Goal: Information Seeking & Learning: Learn about a topic

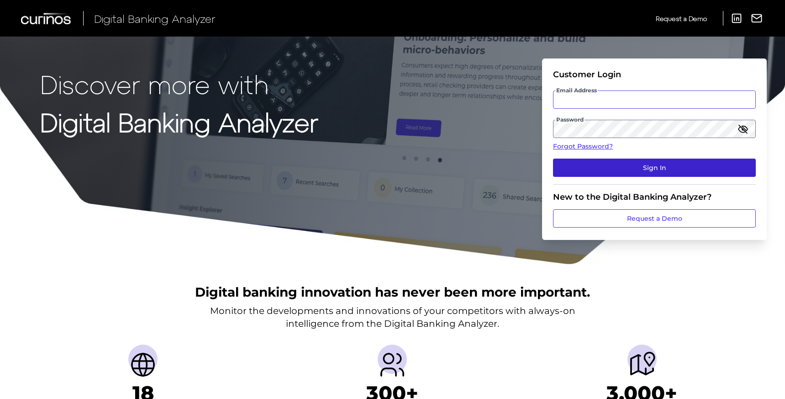
type input "[EMAIL_ADDRESS][DOMAIN_NAME]"
click at [631, 164] on button "Sign In" at bounding box center [654, 168] width 203 height 18
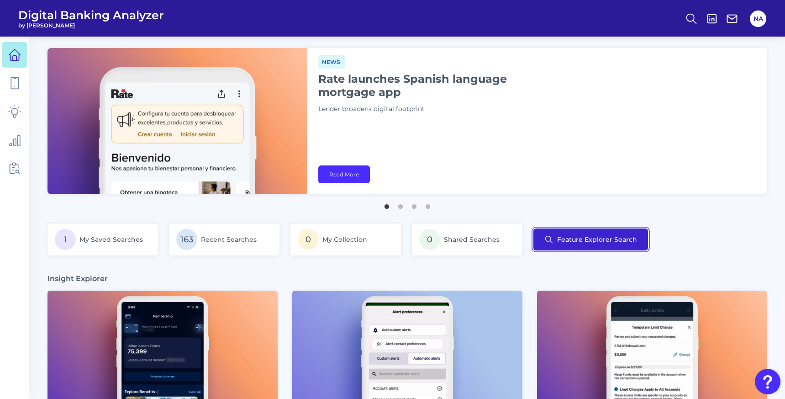
click at [580, 229] on button "Feature Explorer Search" at bounding box center [591, 239] width 115 height 22
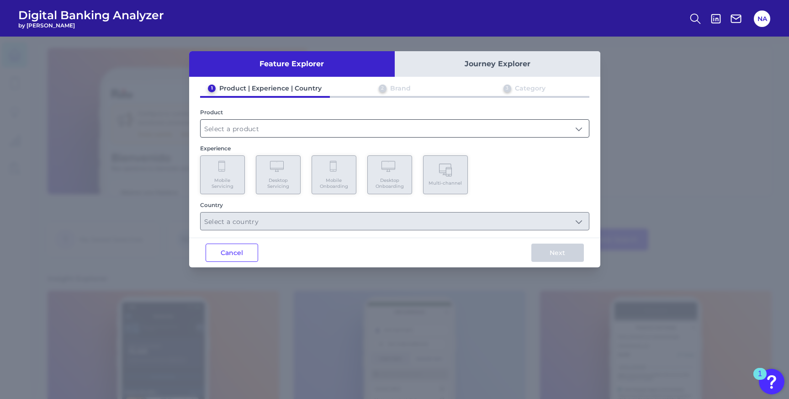
click at [242, 127] on input "text" at bounding box center [395, 128] width 388 height 17
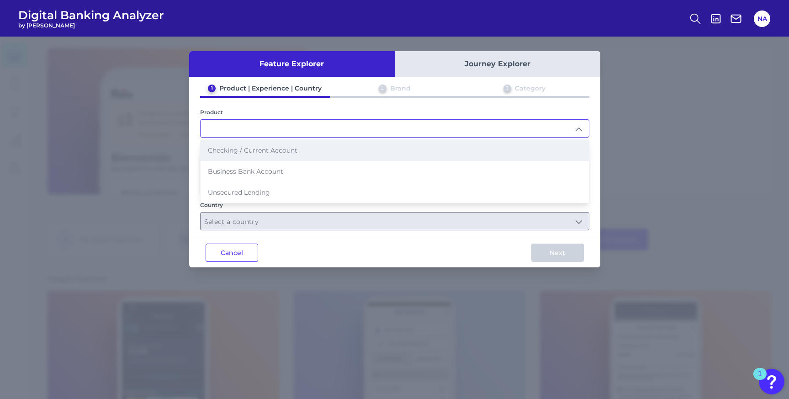
click at [242, 153] on li "Checking / Current Account" at bounding box center [395, 150] width 388 height 21
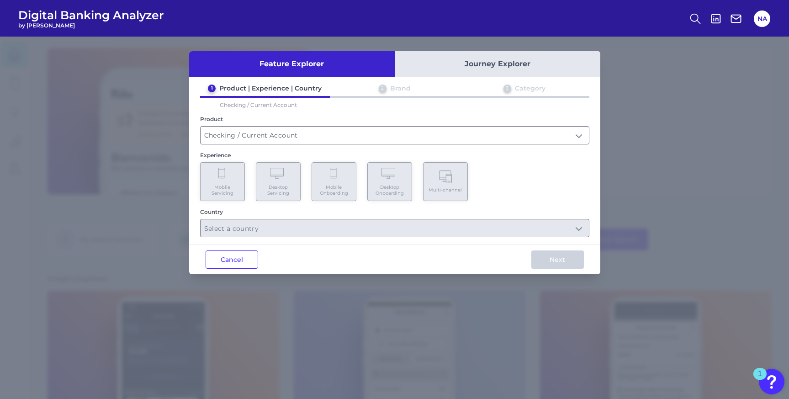
type input "Checking / Current Account"
click at [226, 186] on span "Mobile Servicing" at bounding box center [222, 190] width 35 height 12
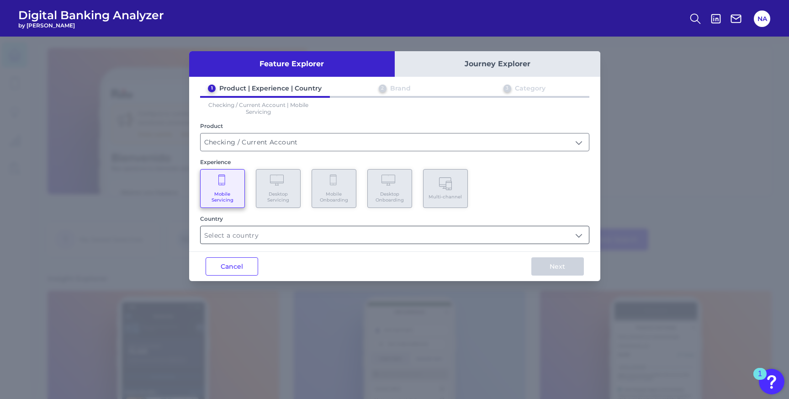
click at [309, 235] on input "text" at bounding box center [395, 234] width 388 height 17
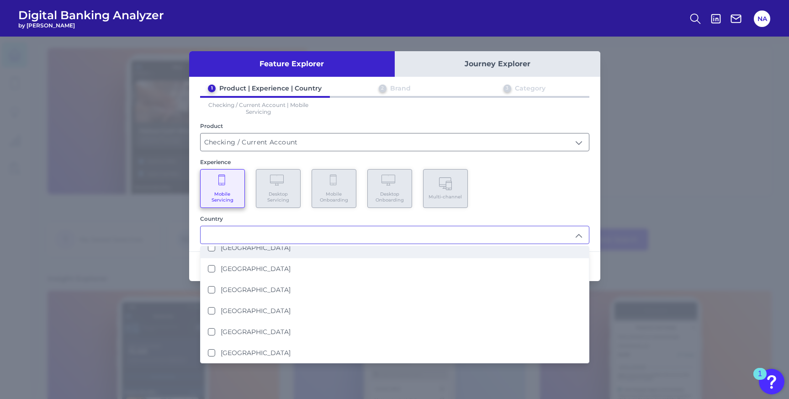
scroll to position [73, 0]
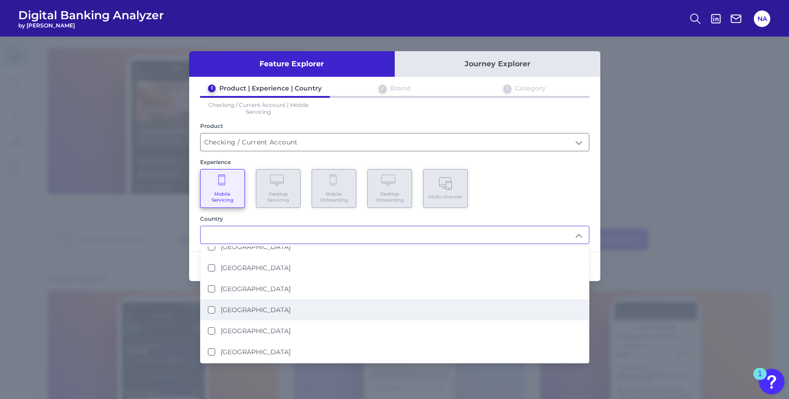
click at [242, 309] on li "[GEOGRAPHIC_DATA]" at bounding box center [395, 309] width 388 height 21
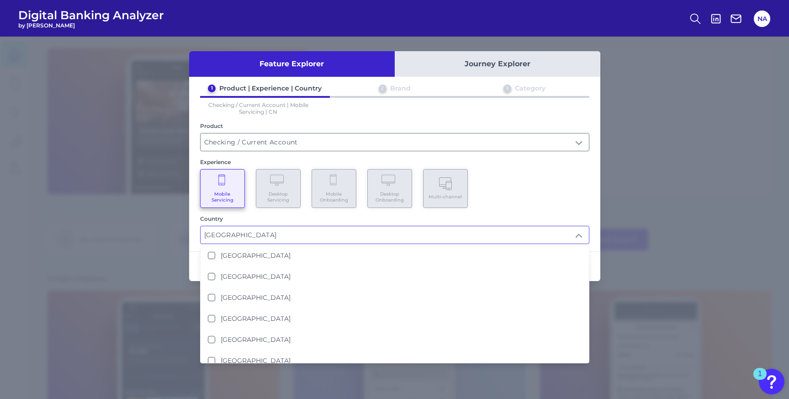
scroll to position [212, 0]
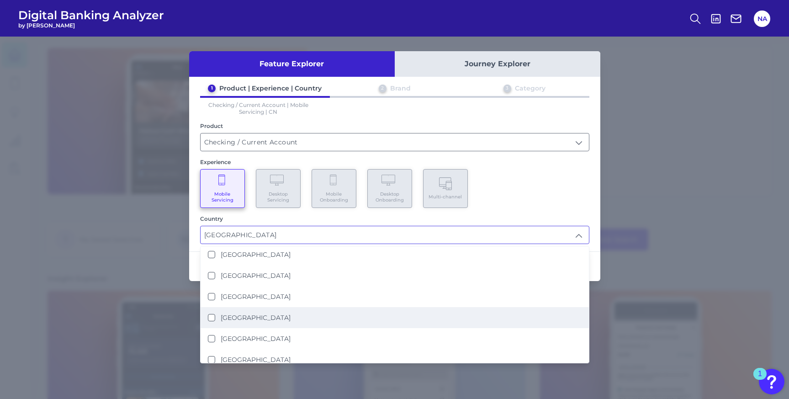
click at [236, 313] on label "[GEOGRAPHIC_DATA]" at bounding box center [256, 317] width 70 height 8
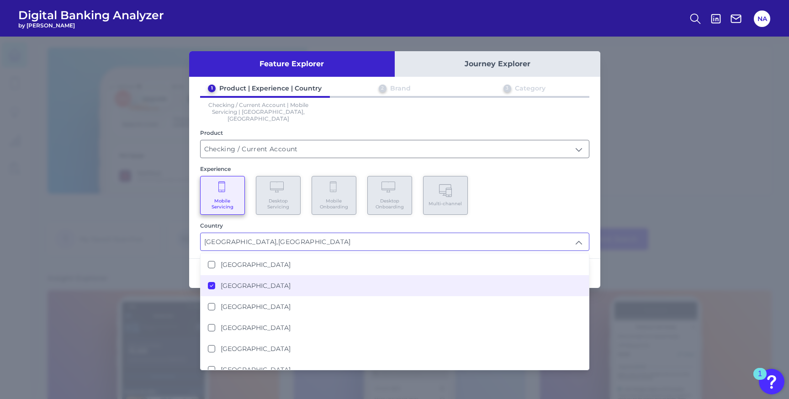
scroll to position [100, 0]
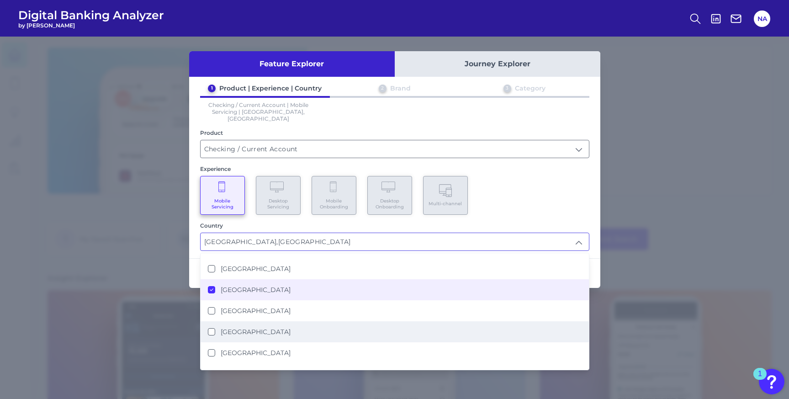
click at [240, 329] on li "[GEOGRAPHIC_DATA]" at bounding box center [395, 331] width 388 height 21
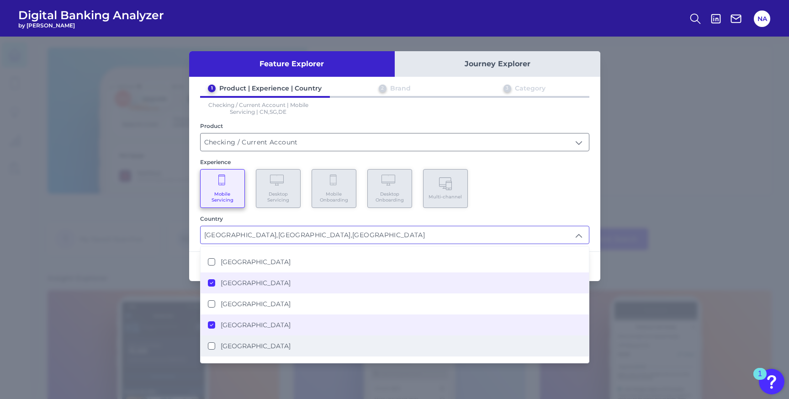
click at [241, 335] on li "[GEOGRAPHIC_DATA]" at bounding box center [395, 345] width 388 height 21
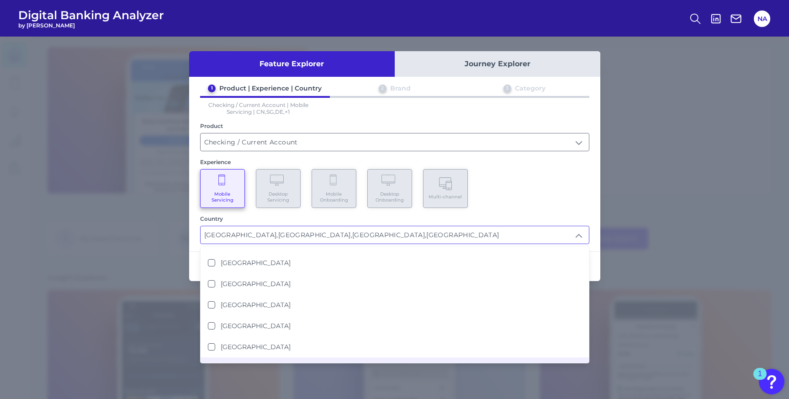
scroll to position [0, 0]
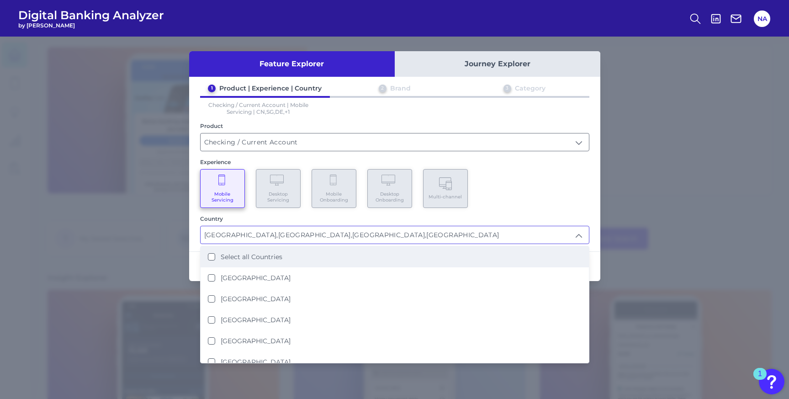
click at [313, 258] on li "Select all Countries" at bounding box center [395, 256] width 388 height 21
type input "Select all Countries"
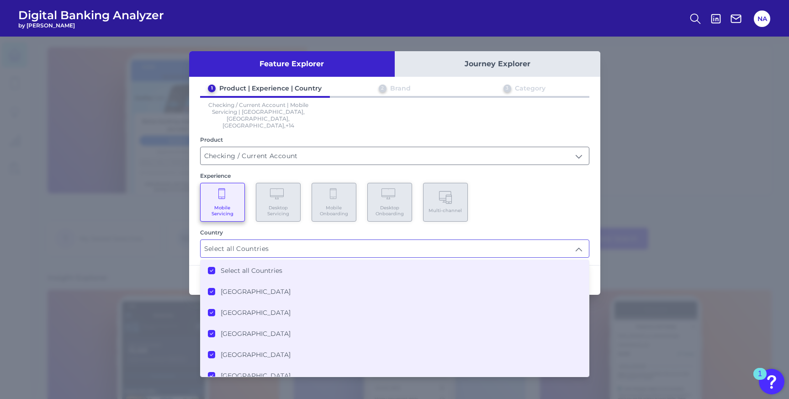
scroll to position [1, 0]
click at [527, 188] on div "Mobile Servicing Desktop Servicing Mobile Onboarding Desktop Onboarding Multi-c…" at bounding box center [394, 202] width 389 height 39
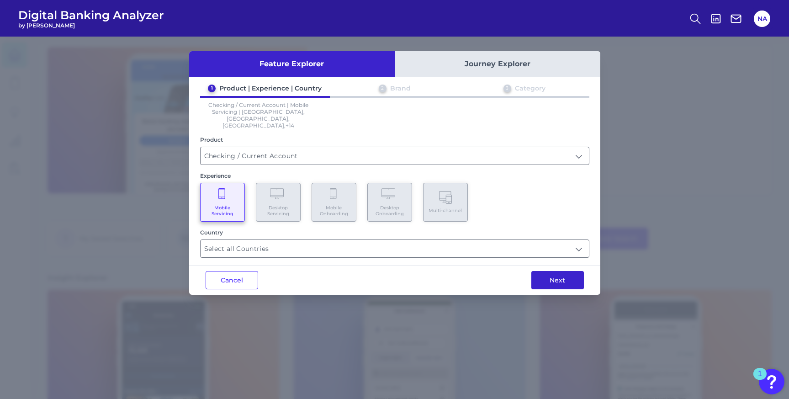
click at [565, 271] on button "Next" at bounding box center [557, 280] width 53 height 18
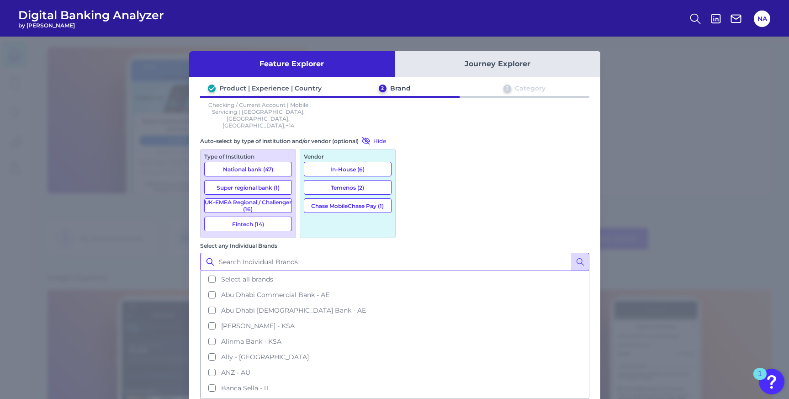
click at [462, 253] on input "Select any Individual Brands" at bounding box center [394, 262] width 389 height 18
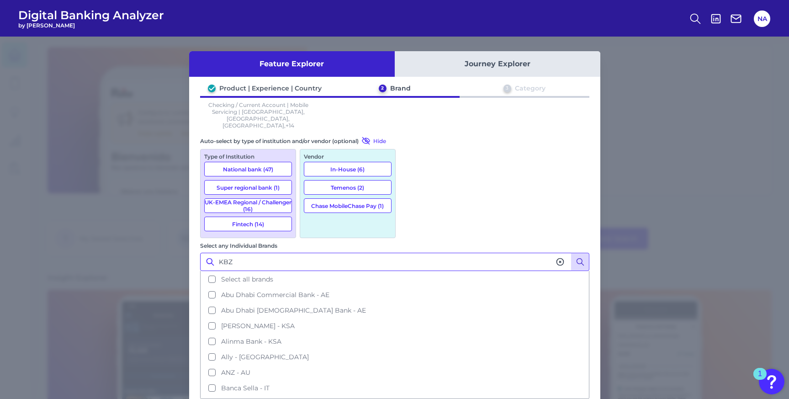
type input "KBZ"
click at [588, 253] on button at bounding box center [580, 262] width 18 height 18
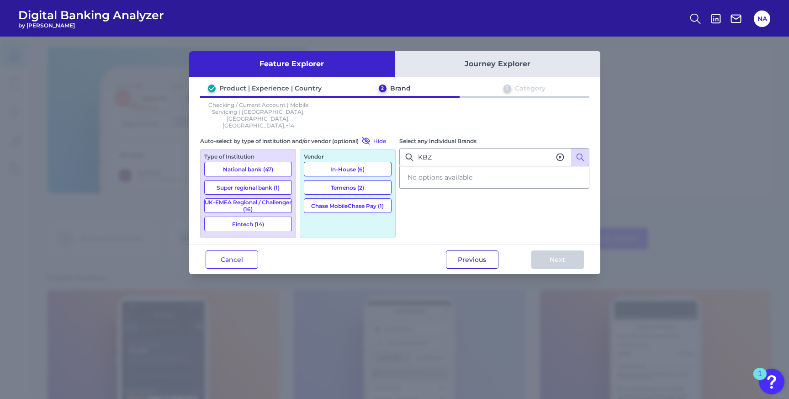
click at [479, 250] on button "Previous" at bounding box center [472, 259] width 53 height 18
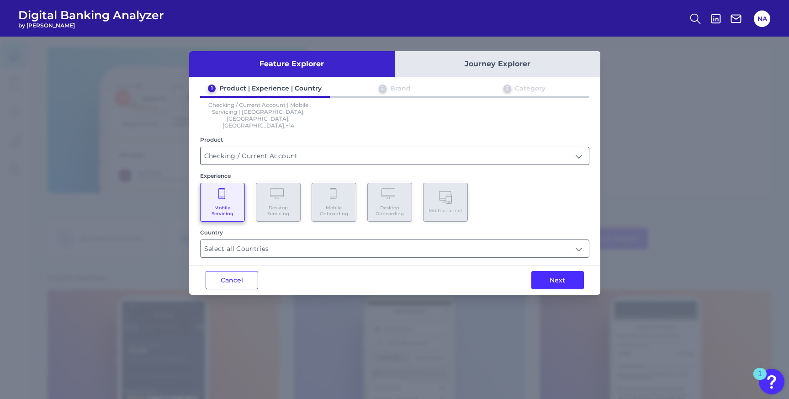
click at [302, 147] on input "Checking / Current Account" at bounding box center [395, 155] width 388 height 17
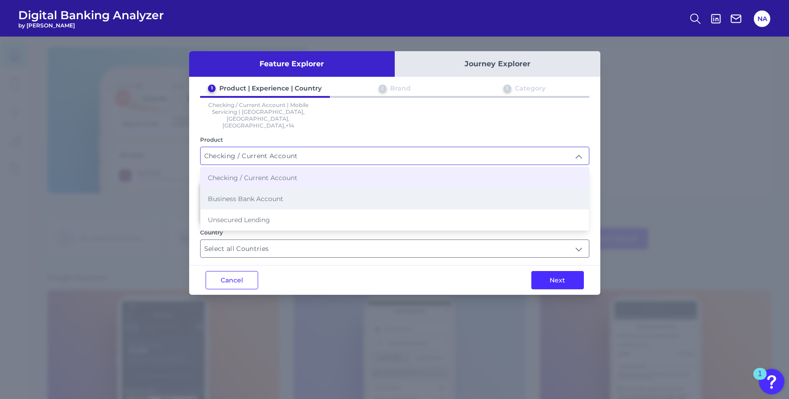
click at [283, 188] on li "Business Bank Account" at bounding box center [395, 198] width 388 height 21
type input "Business Bank Account"
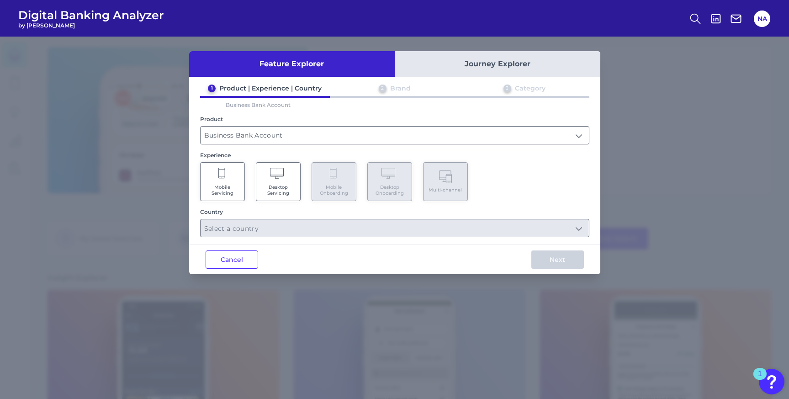
click at [273, 185] on span "Desktop Servicing" at bounding box center [278, 190] width 35 height 12
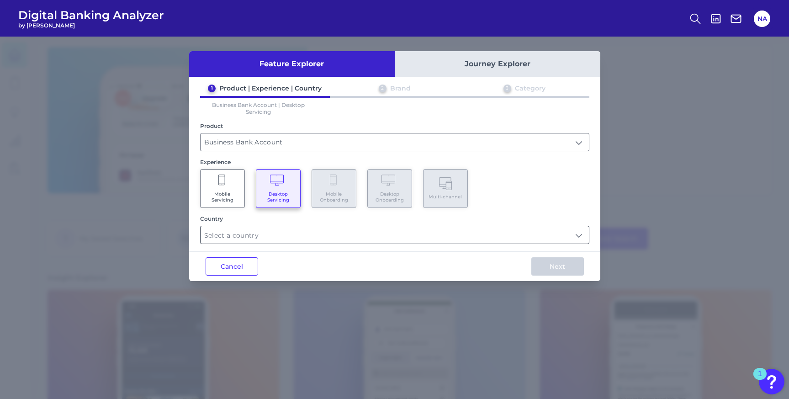
click at [285, 234] on input "text" at bounding box center [395, 234] width 388 height 17
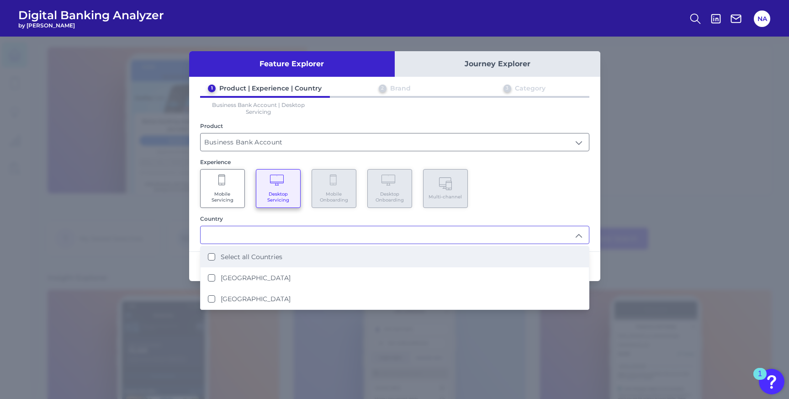
click at [260, 260] on li "Select all Countries" at bounding box center [395, 256] width 388 height 21
type input "Select all Countries"
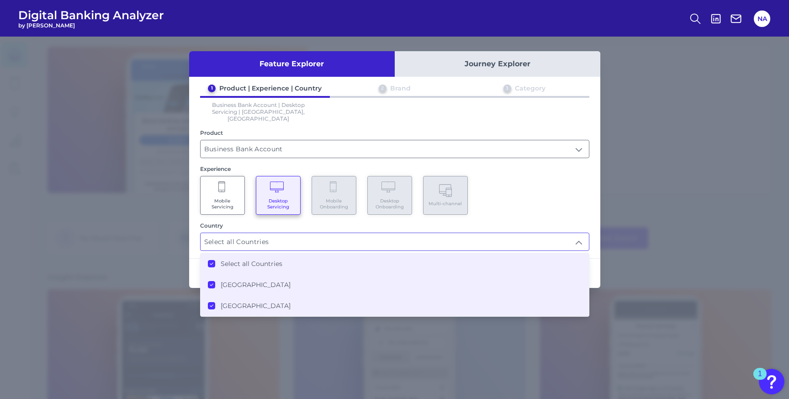
click at [560, 154] on div "1 Product | Experience | Country 2 Brand 3 Category Business Bank Account | Des…" at bounding box center [394, 167] width 411 height 167
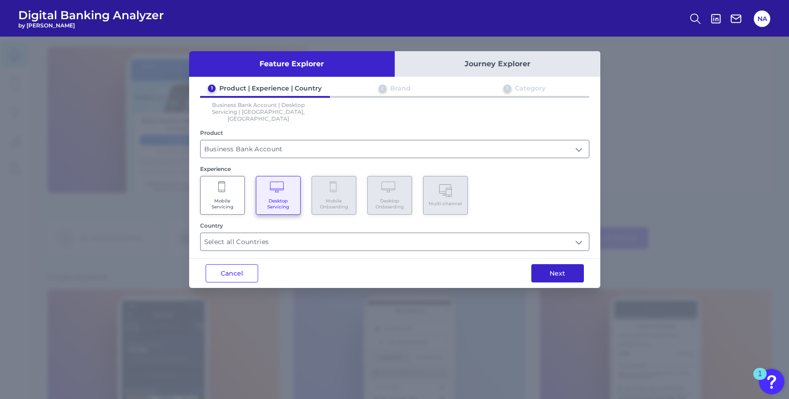
click at [557, 264] on button "Next" at bounding box center [557, 273] width 53 height 18
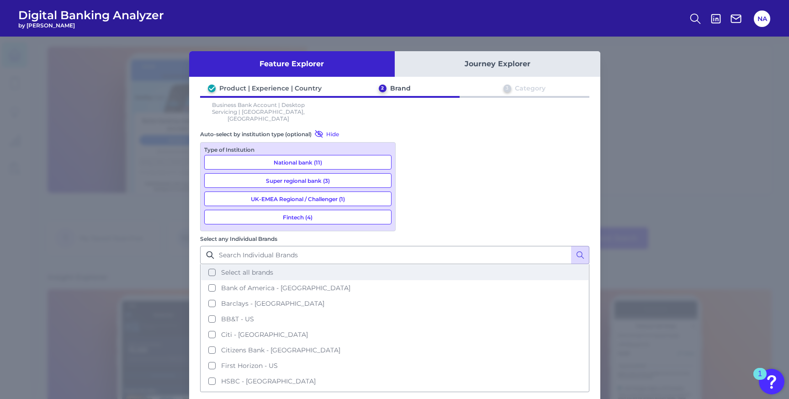
click at [273, 268] on span "Select all brands" at bounding box center [247, 272] width 52 height 8
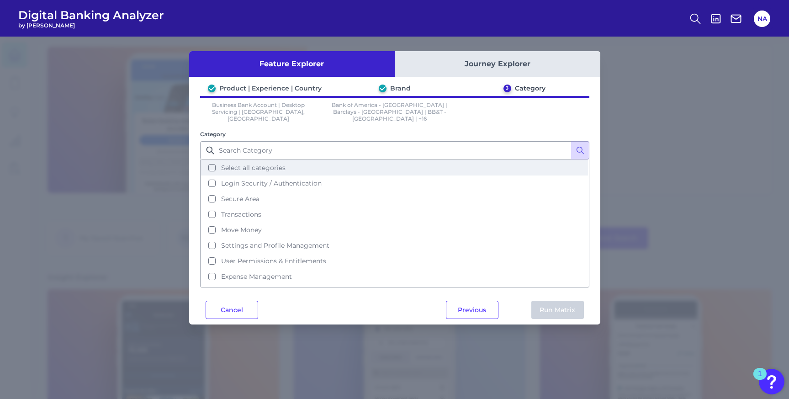
click at [403, 163] on button "Select all categories" at bounding box center [394, 168] width 387 height 16
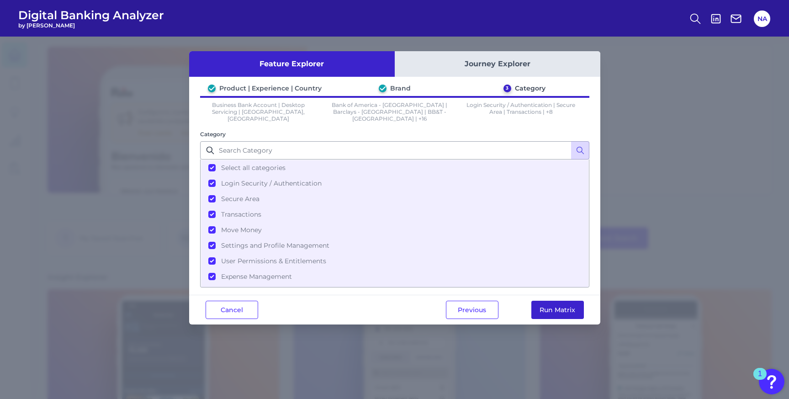
click at [546, 301] on button "Run Matrix" at bounding box center [557, 310] width 53 height 18
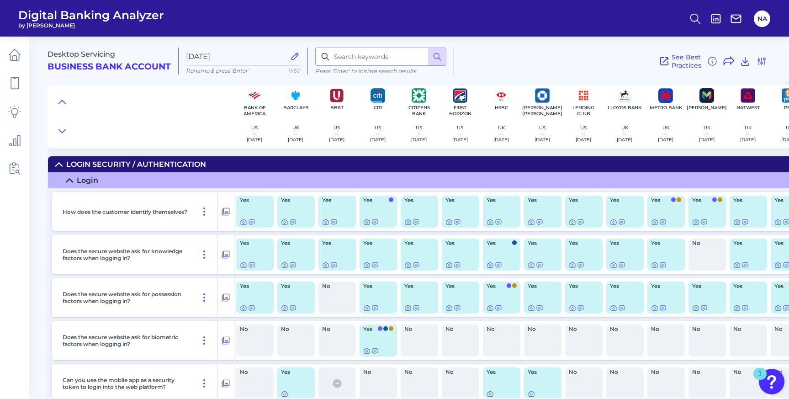
click at [57, 165] on icon at bounding box center [59, 164] width 6 height 3
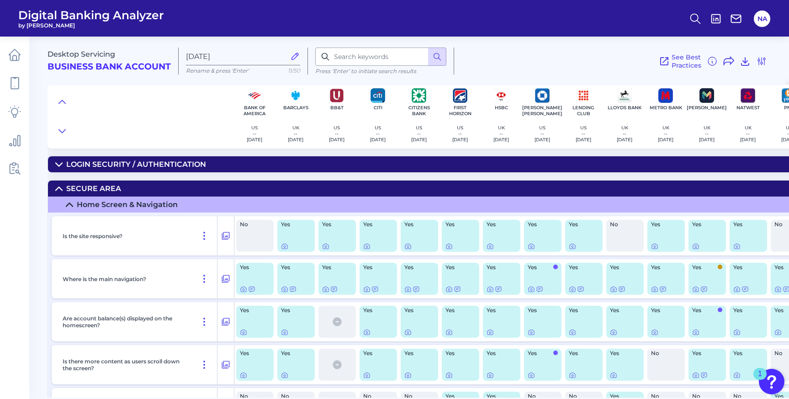
click at [57, 190] on icon at bounding box center [58, 188] width 7 height 7
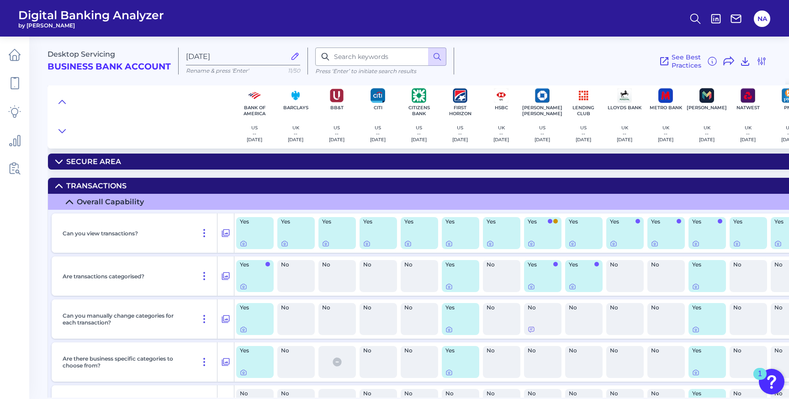
scroll to position [28, 0]
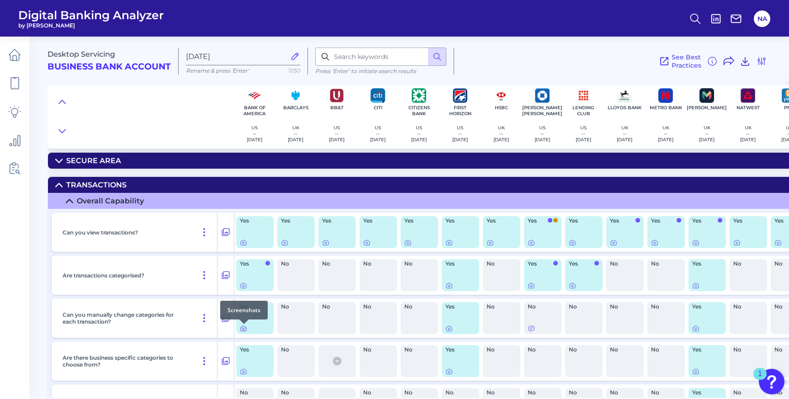
click at [244, 329] on icon at bounding box center [244, 329] width 2 height 2
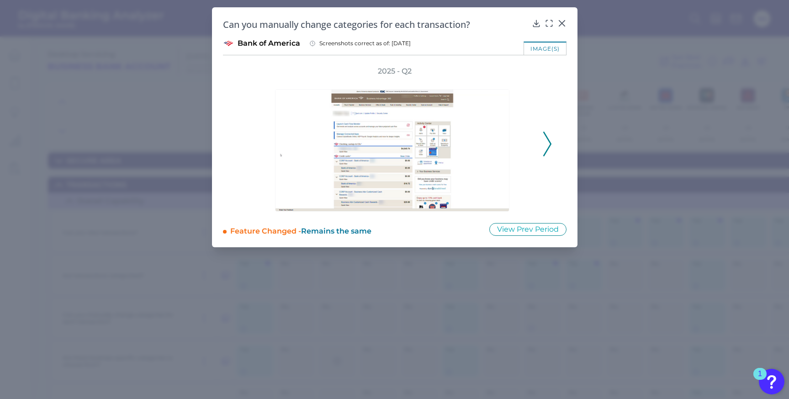
click at [541, 137] on div "2025 - Q2" at bounding box center [395, 138] width 314 height 145
click at [550, 137] on icon at bounding box center [547, 144] width 8 height 25
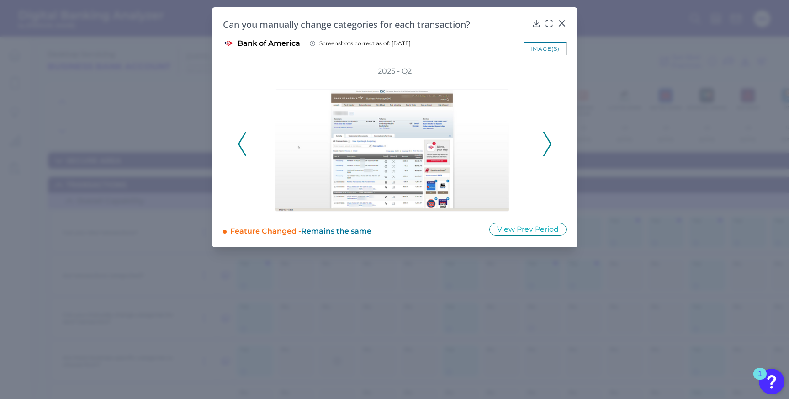
click at [551, 138] on icon at bounding box center [547, 144] width 8 height 25
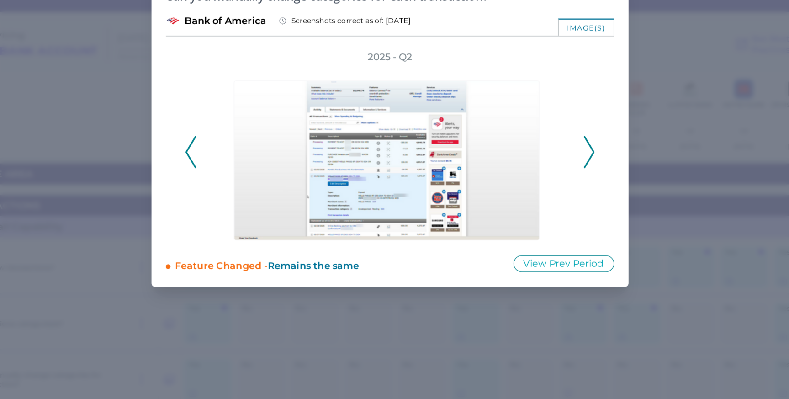
click at [545, 145] on icon at bounding box center [547, 144] width 8 height 25
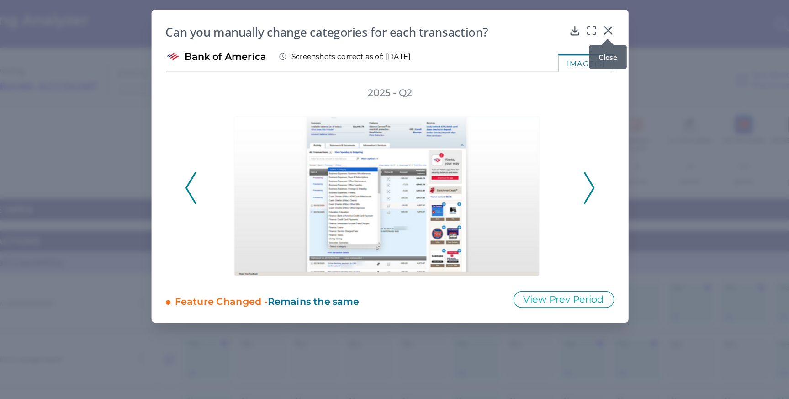
click at [566, 22] on icon at bounding box center [561, 23] width 9 height 9
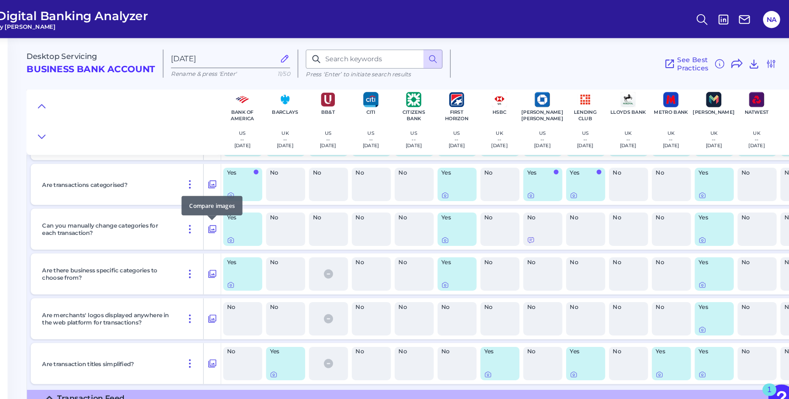
scroll to position [0, 0]
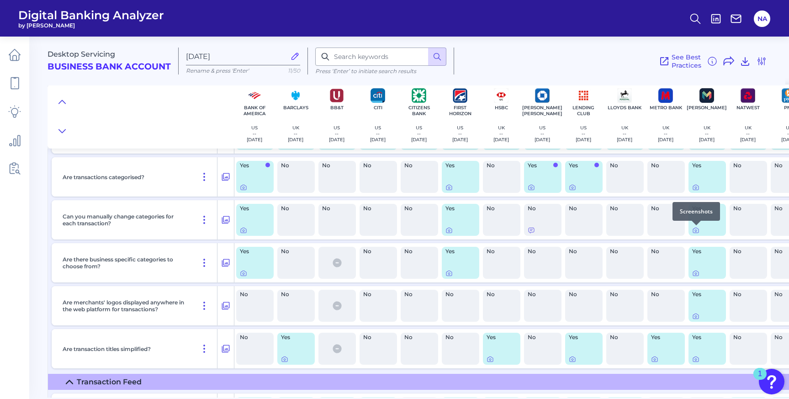
click at [696, 226] on div at bounding box center [696, 225] width 9 height 9
click at [695, 233] on icon at bounding box center [695, 230] width 7 height 7
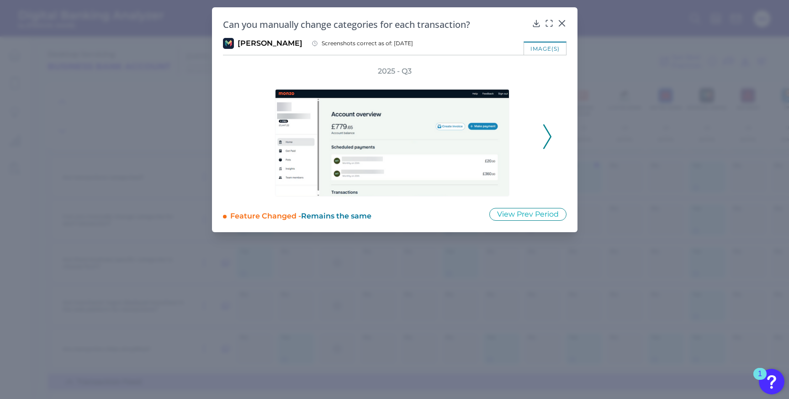
click at [545, 137] on icon at bounding box center [547, 136] width 8 height 25
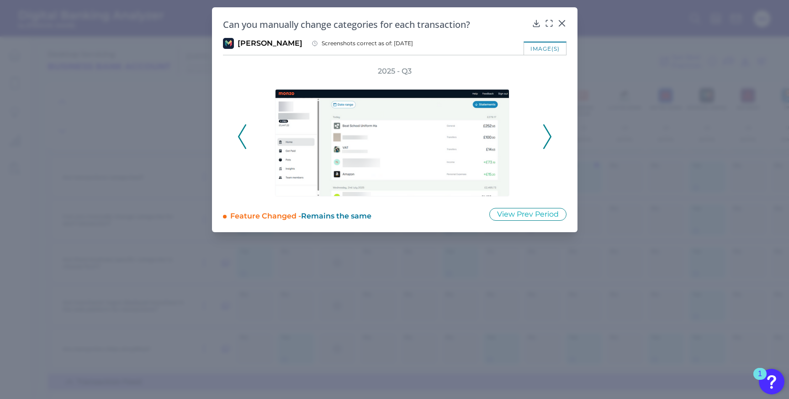
click at [545, 137] on icon at bounding box center [547, 136] width 8 height 25
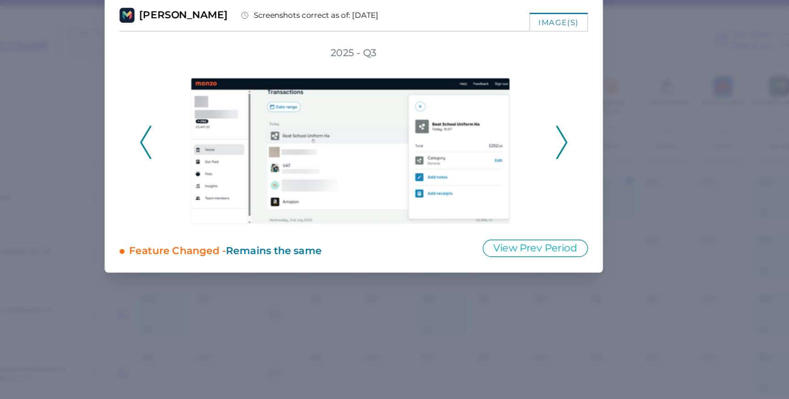
click at [549, 135] on icon at bounding box center [547, 136] width 8 height 25
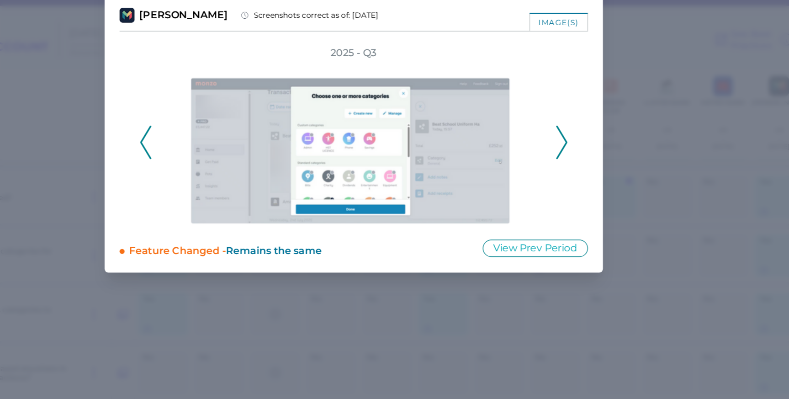
click at [551, 135] on button at bounding box center [547, 136] width 9 height 25
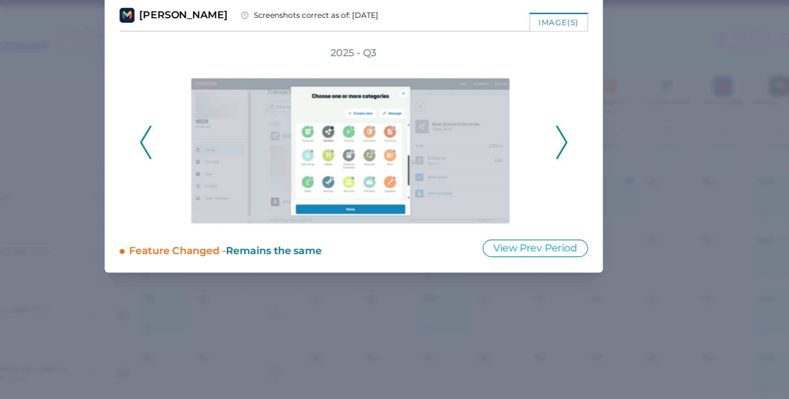
click at [551, 135] on button at bounding box center [547, 136] width 9 height 25
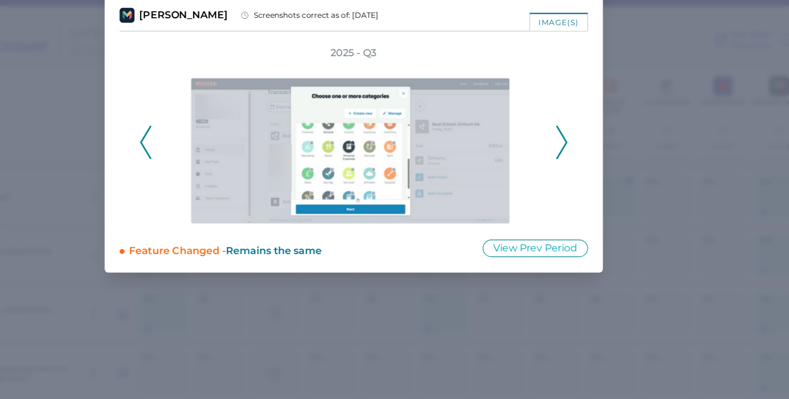
click at [551, 135] on button at bounding box center [547, 136] width 9 height 25
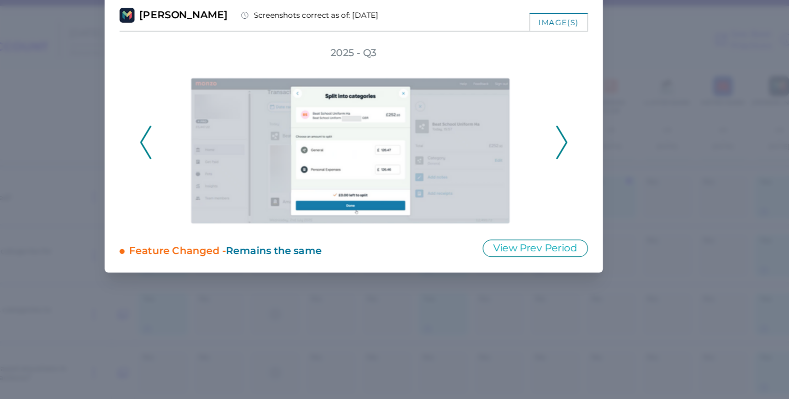
click at [551, 135] on button at bounding box center [547, 136] width 9 height 25
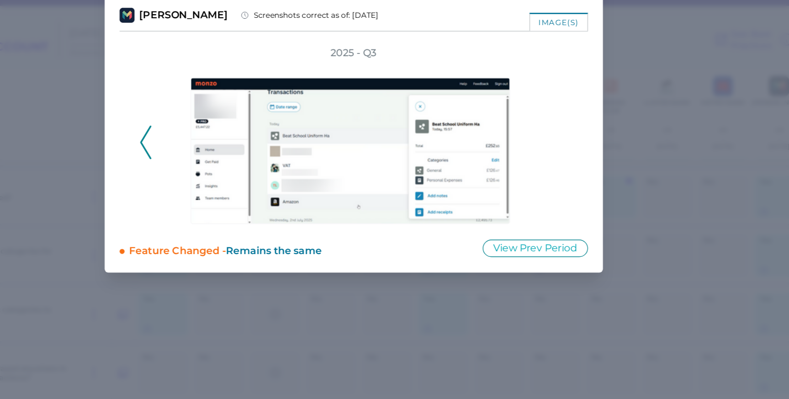
click at [551, 135] on div "2025 - Q3" at bounding box center [395, 131] width 314 height 130
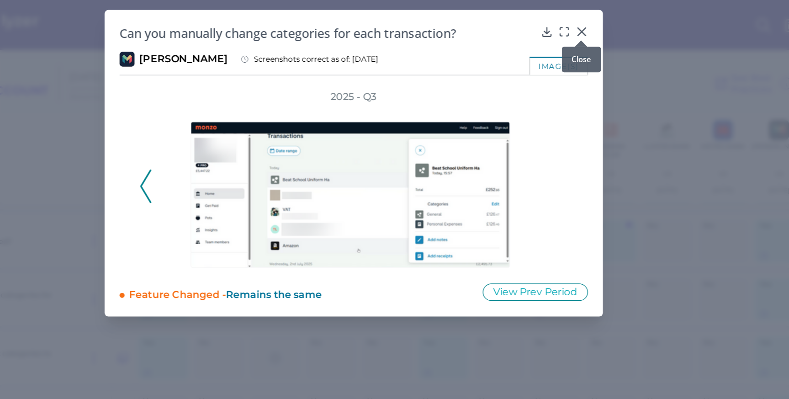
click at [564, 21] on icon at bounding box center [561, 23] width 5 height 5
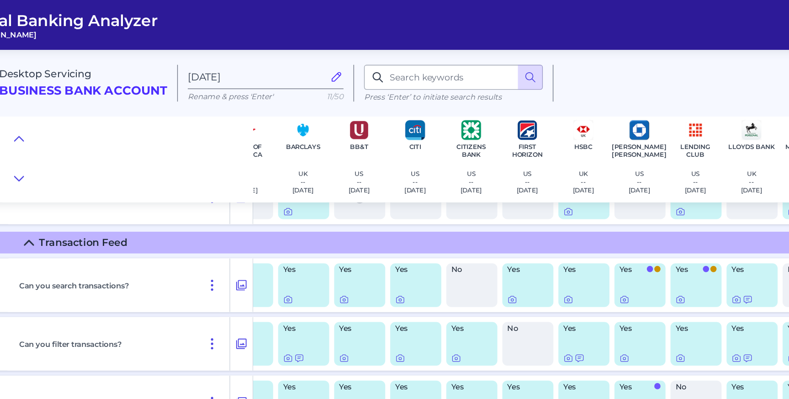
scroll to position [332, 25]
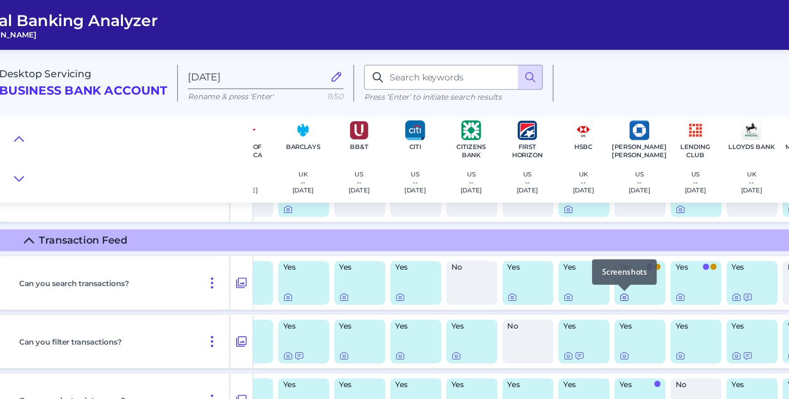
click at [508, 217] on icon at bounding box center [506, 217] width 7 height 7
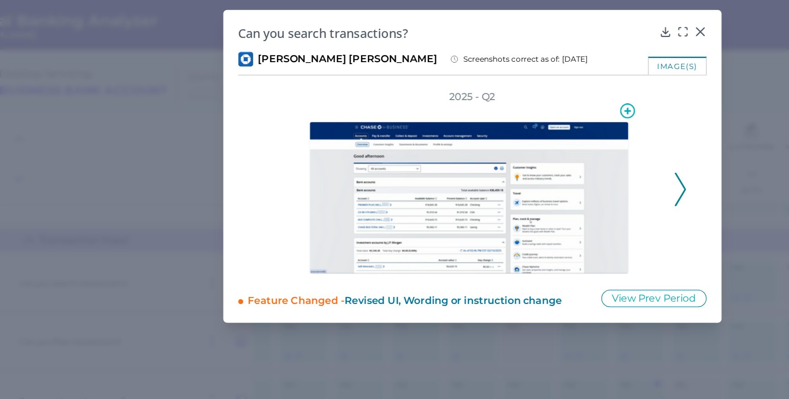
click at [441, 116] on img at bounding box center [392, 145] width 234 height 112
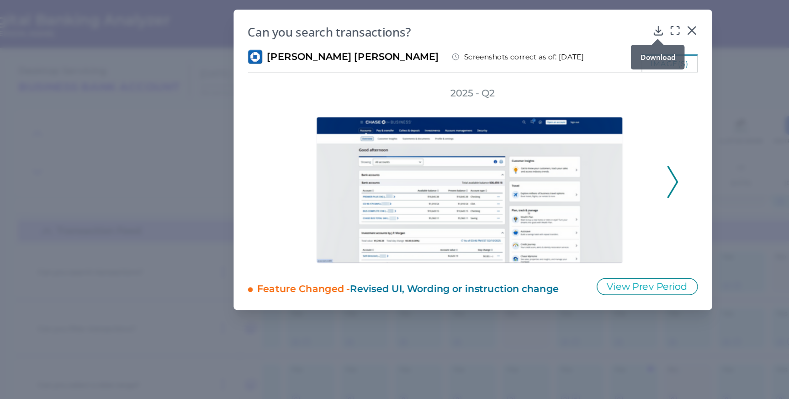
click at [539, 23] on icon at bounding box center [536, 23] width 9 height 9
click at [562, 23] on icon at bounding box center [561, 23] width 5 height 5
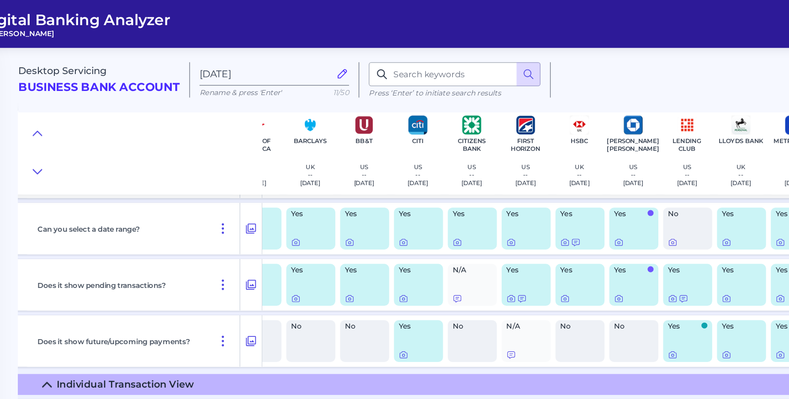
scroll to position [457, 25]
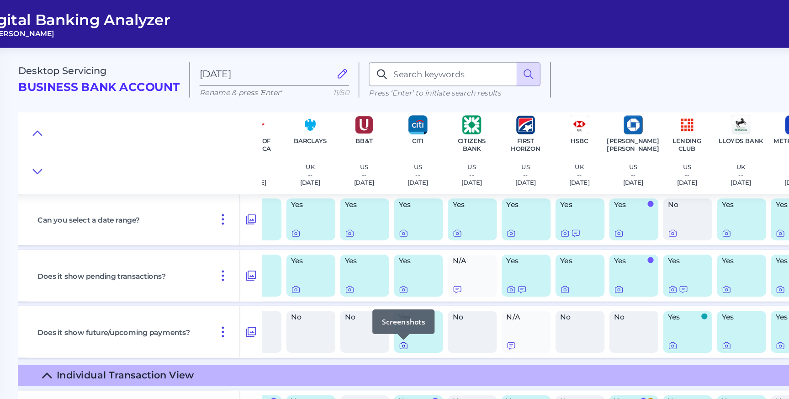
click at [342, 264] on icon at bounding box center [341, 263] width 7 height 7
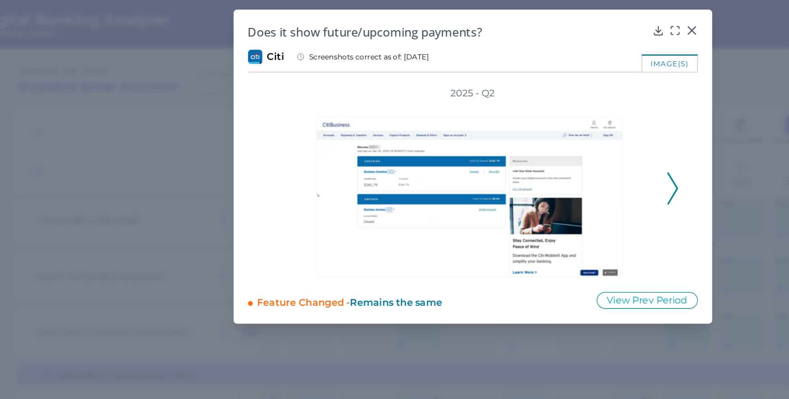
click at [537, 46] on div "image(s)" at bounding box center [545, 48] width 43 height 13
click at [537, 21] on icon at bounding box center [536, 23] width 9 height 9
click at [548, 145] on icon at bounding box center [547, 144] width 8 height 25
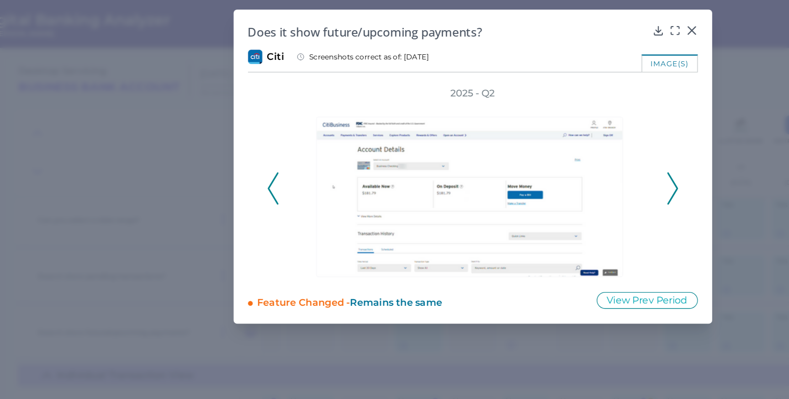
click at [548, 145] on icon at bounding box center [547, 144] width 8 height 25
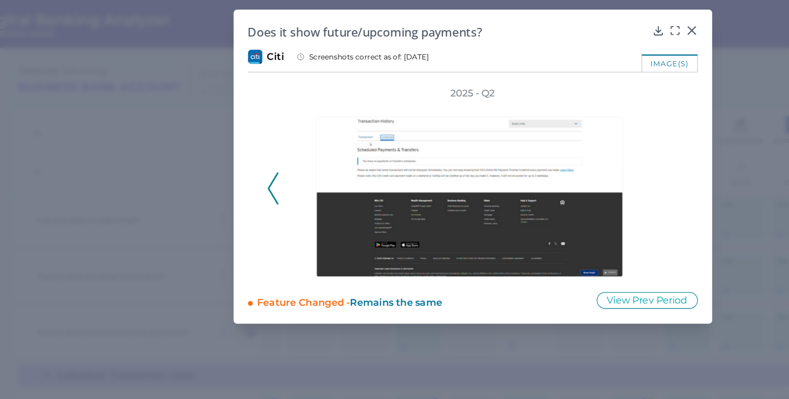
click at [548, 145] on div "2025 - Q2" at bounding box center [395, 138] width 314 height 145
click at [563, 24] on icon at bounding box center [561, 23] width 5 height 5
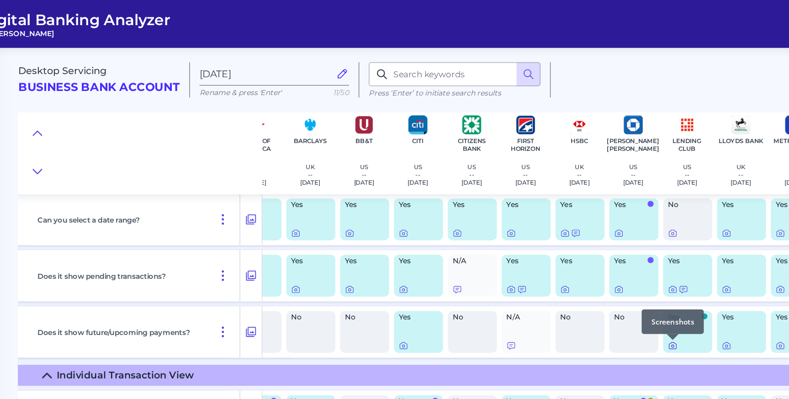
click at [548, 264] on icon at bounding box center [547, 263] width 7 height 7
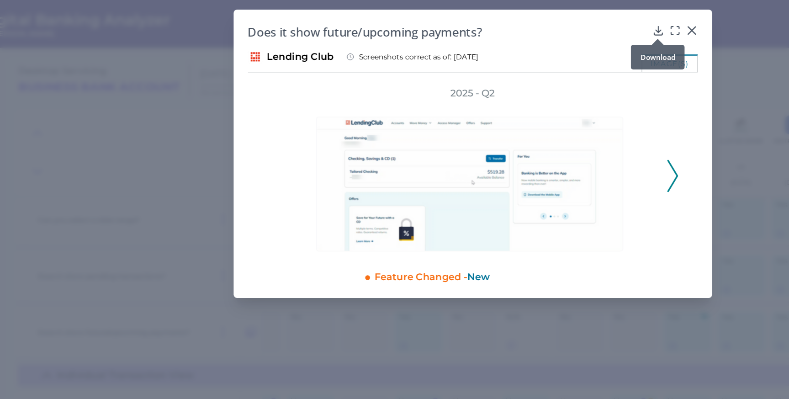
click at [538, 23] on icon at bounding box center [536, 23] width 9 height 9
click at [563, 22] on icon at bounding box center [561, 23] width 5 height 5
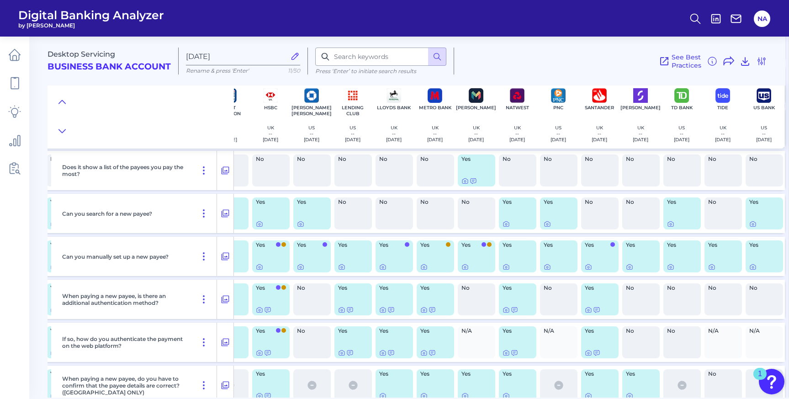
scroll to position [1669, 234]
